Goal: Browse casually

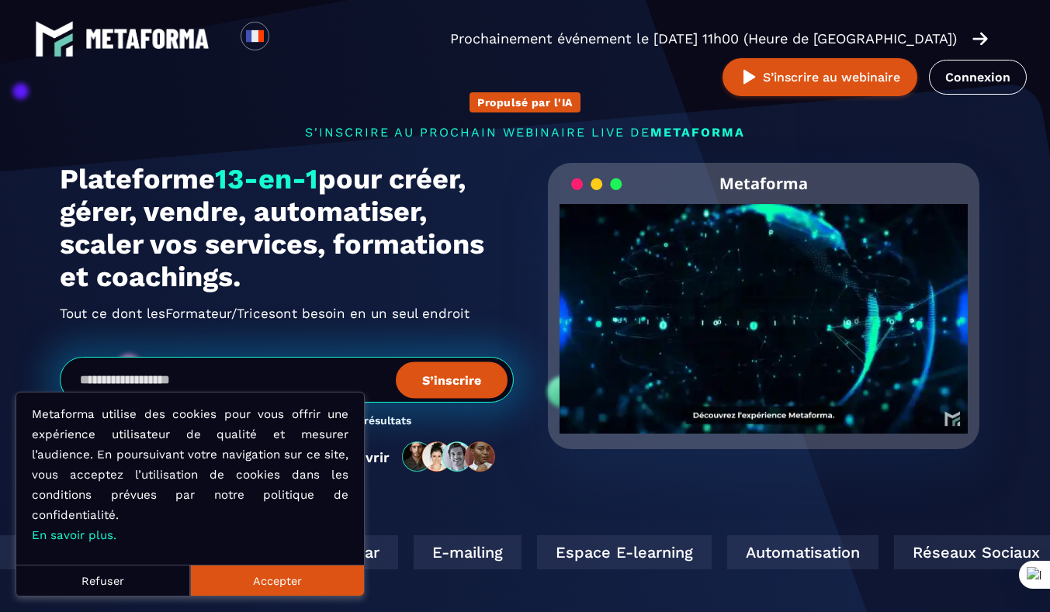
click at [285, 581] on button "Accepter" at bounding box center [277, 580] width 174 height 31
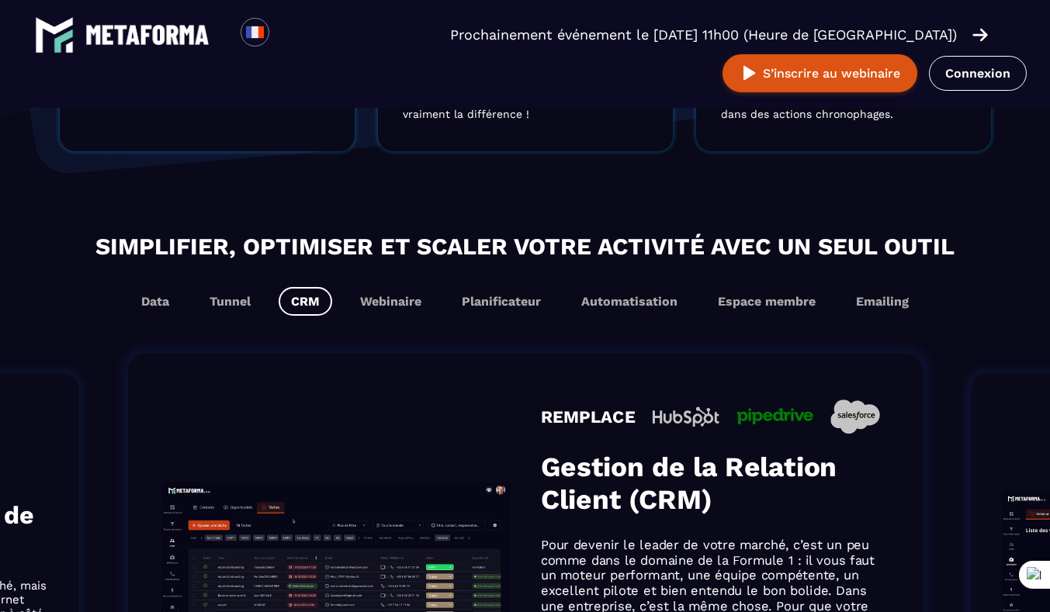
scroll to position [813, 0]
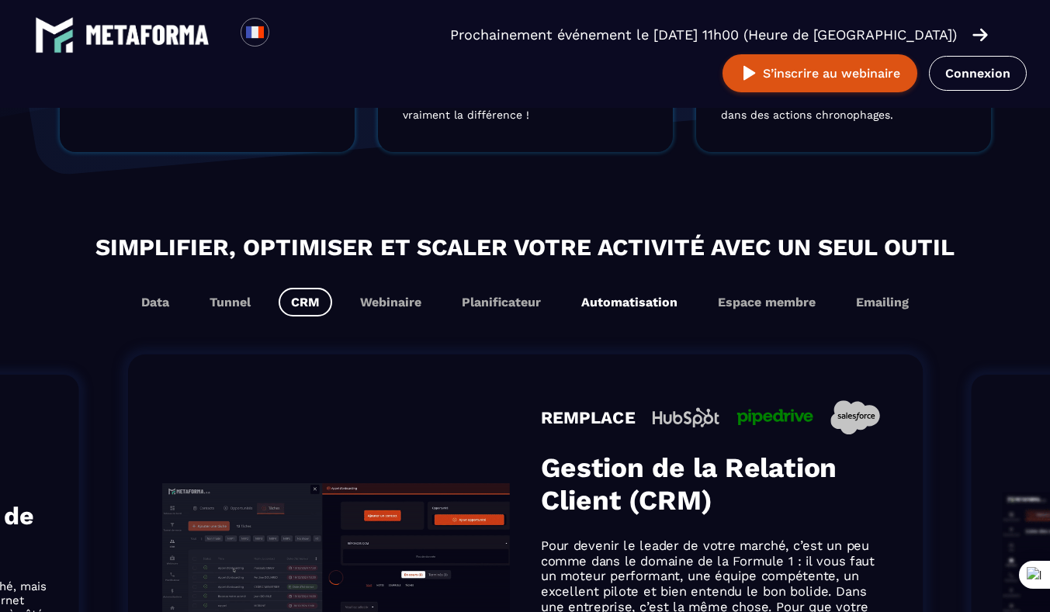
click at [656, 304] on button "Automatisation" at bounding box center [629, 302] width 121 height 29
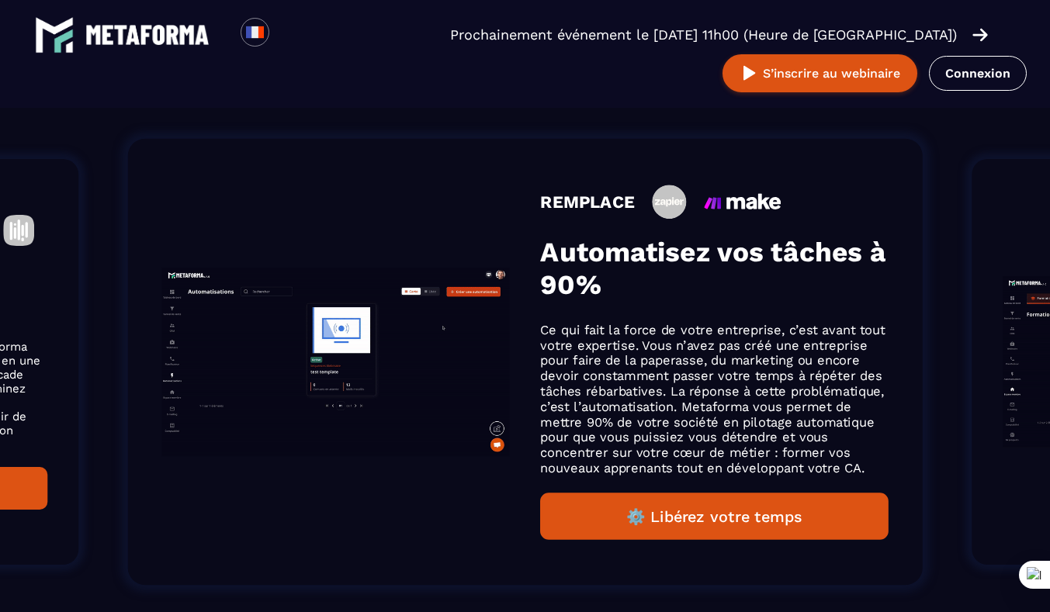
scroll to position [1029, 0]
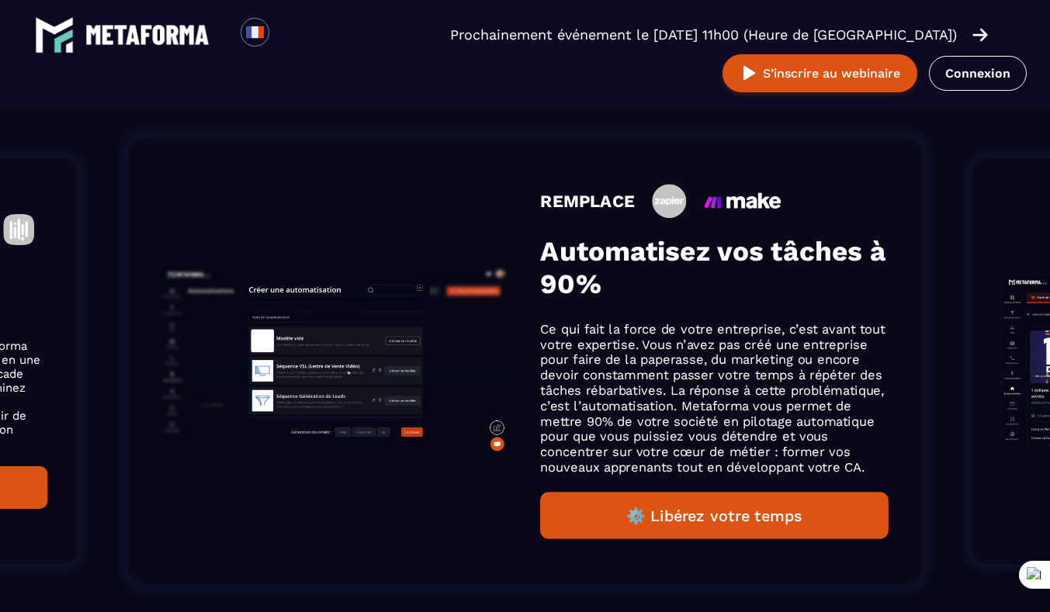
click at [731, 519] on button "⚙️ Libérez votre temps" at bounding box center [714, 515] width 348 height 47
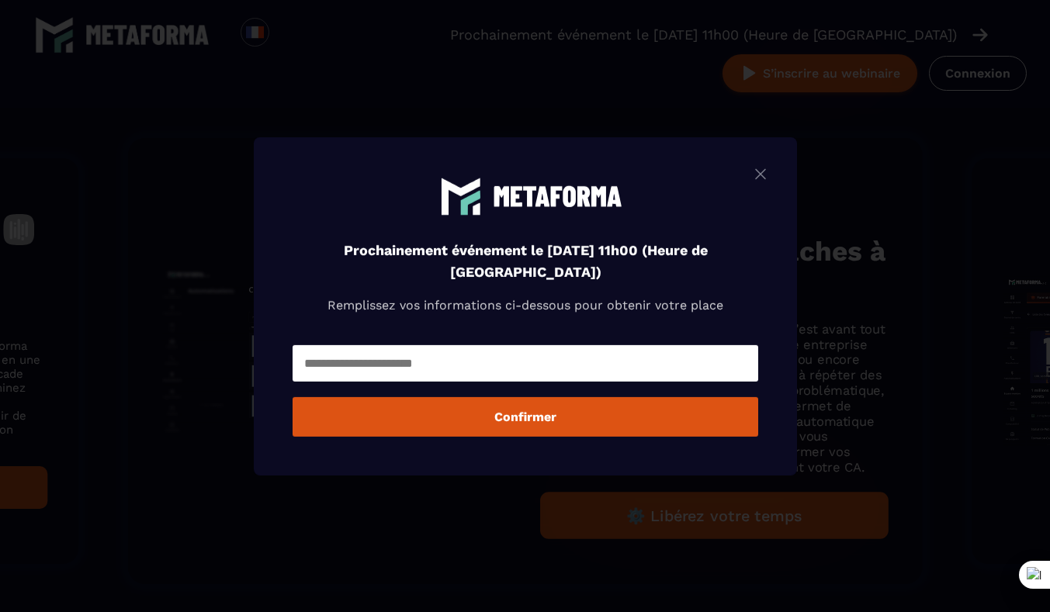
scroll to position [1054, 0]
click at [766, 168] on img "Modal window" at bounding box center [760, 173] width 19 height 19
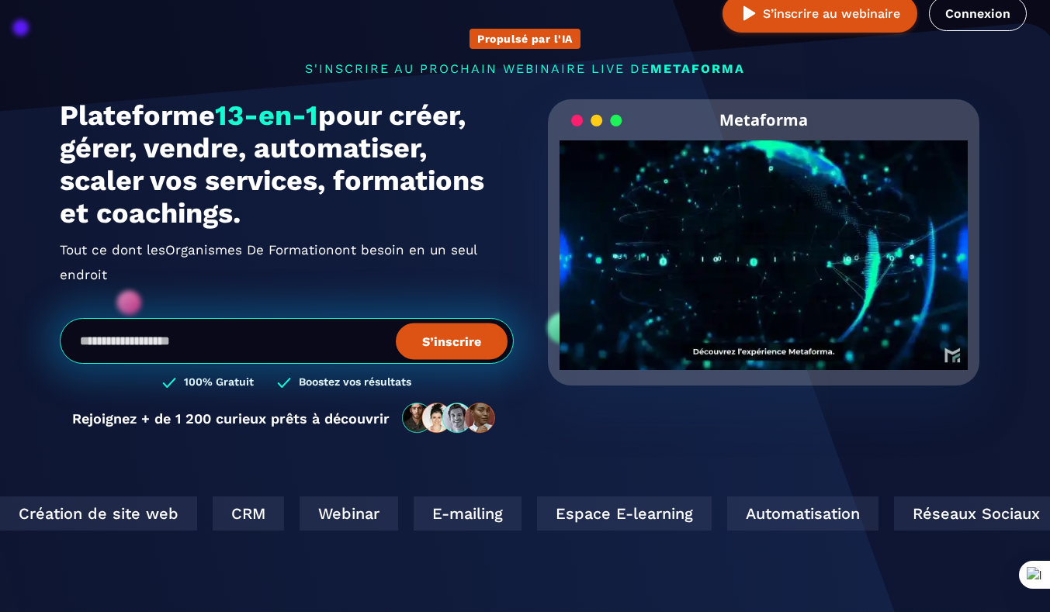
scroll to position [0, 0]
